Goal: Task Accomplishment & Management: Use online tool/utility

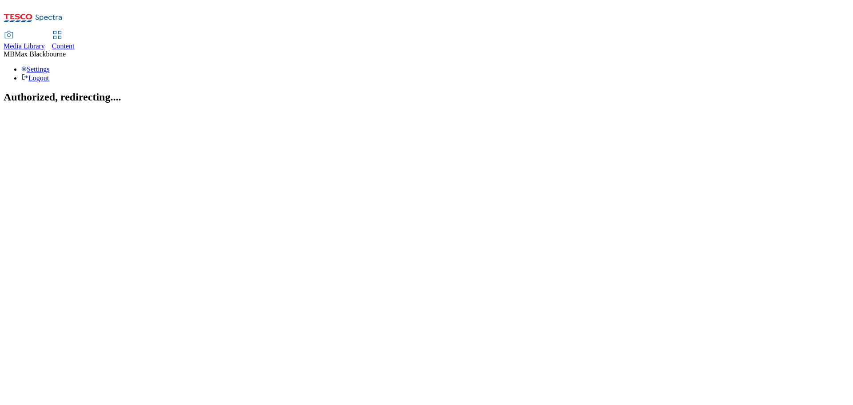
click at [75, 32] on link "Content" at bounding box center [63, 41] width 23 height 19
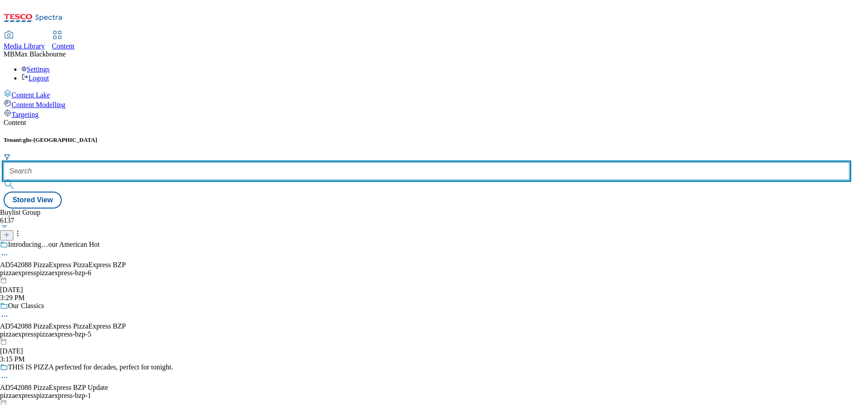
click at [206, 162] on input "text" at bounding box center [427, 171] width 846 height 18
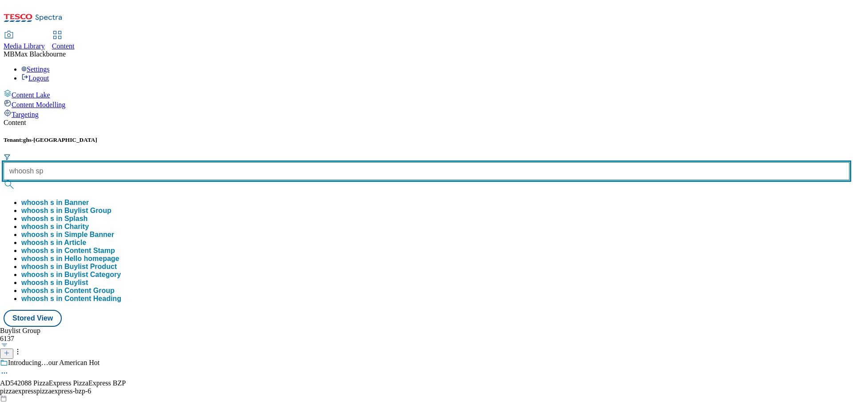
type input "whoosh sp"
click at [4, 180] on button "submit" at bounding box center [10, 184] width 12 height 9
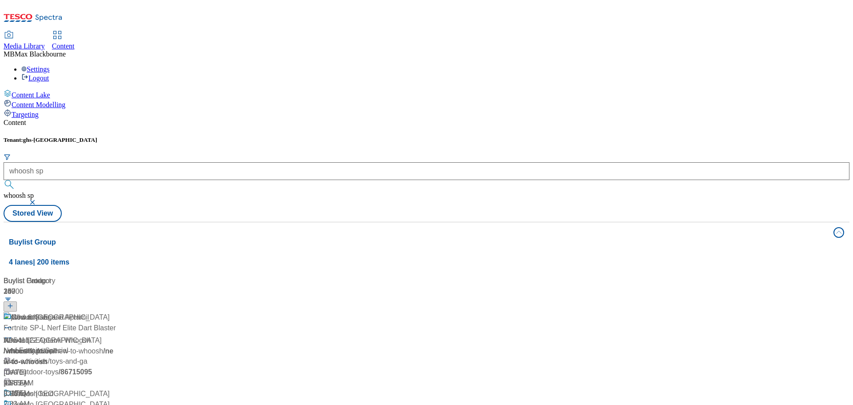
scroll to position [578, 0]
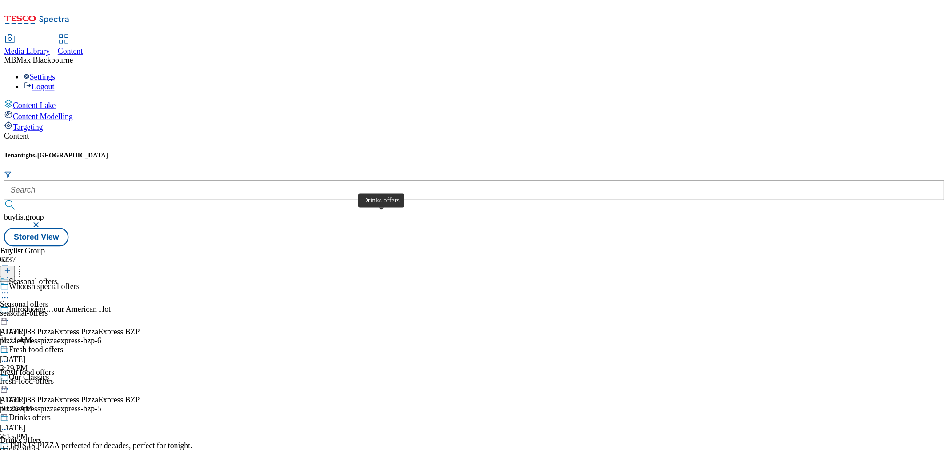
scroll to position [267, 0]
click at [80, 404] on span "Everyday essential offers" at bounding box center [44, 438] width 72 height 10
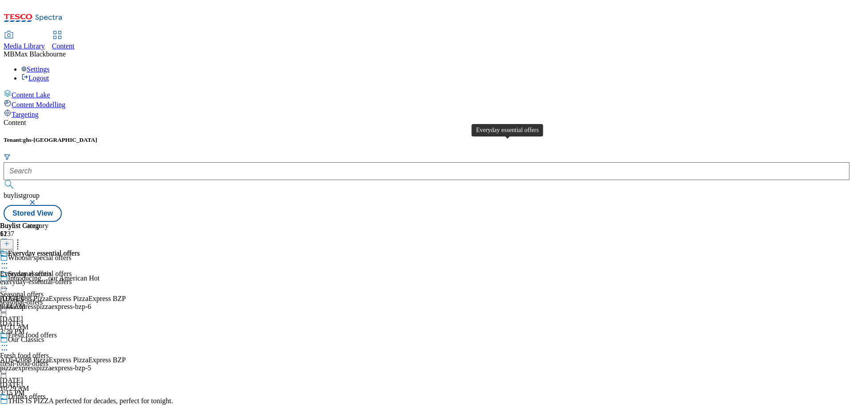
click at [80, 249] on div "Everyday essential offers" at bounding box center [44, 253] width 72 height 8
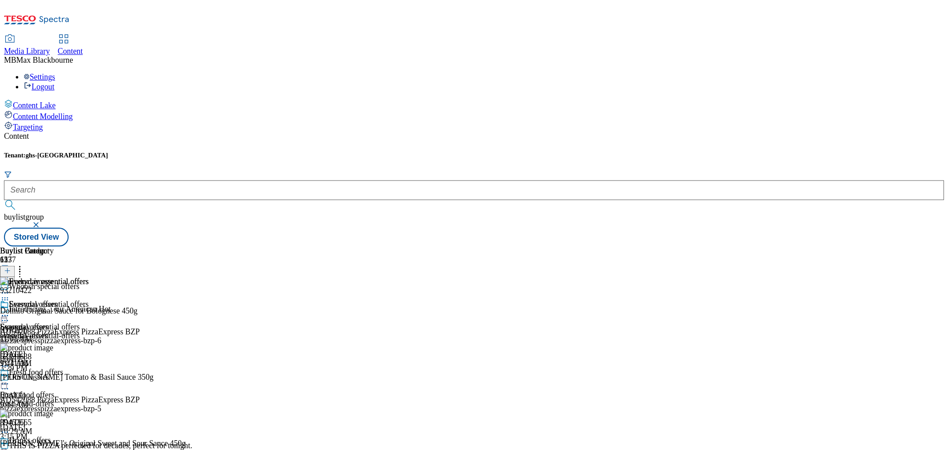
scroll to position [267, 0]
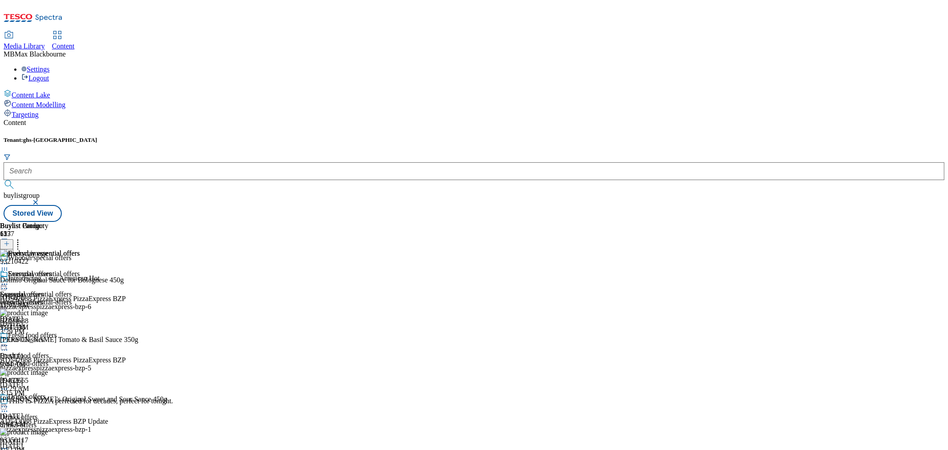
click at [22, 238] on icon at bounding box center [17, 242] width 9 height 9
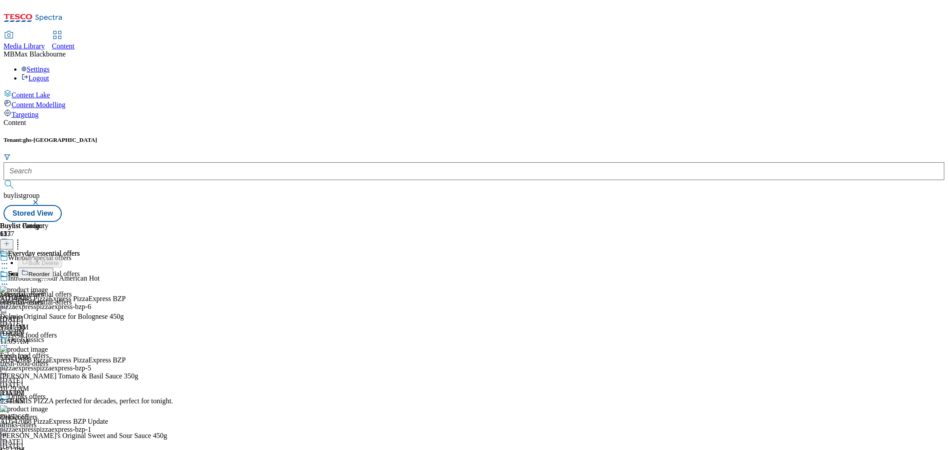
click at [80, 301] on div "Everyday essential offers Everyday essential offers everyday-essential-offers S…" at bounding box center [40, 300] width 80 height 61
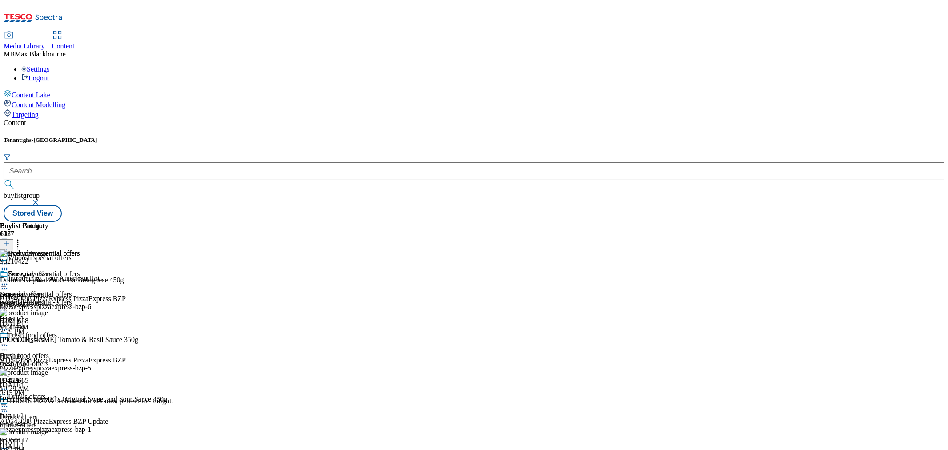
click at [9, 265] on icon at bounding box center [4, 269] width 9 height 9
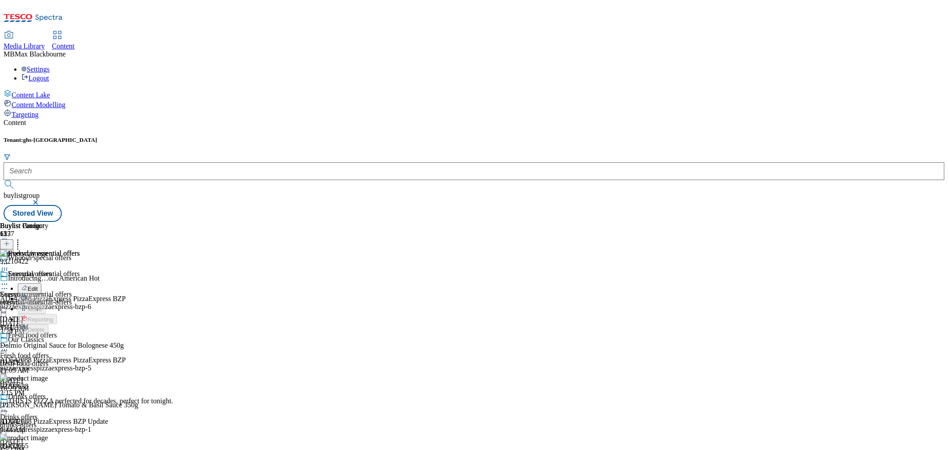
click at [792, 222] on div "Buylist Group 6137 Whoosh special offers Introducing…our American Hot AD542088 …" at bounding box center [474, 222] width 941 height 0
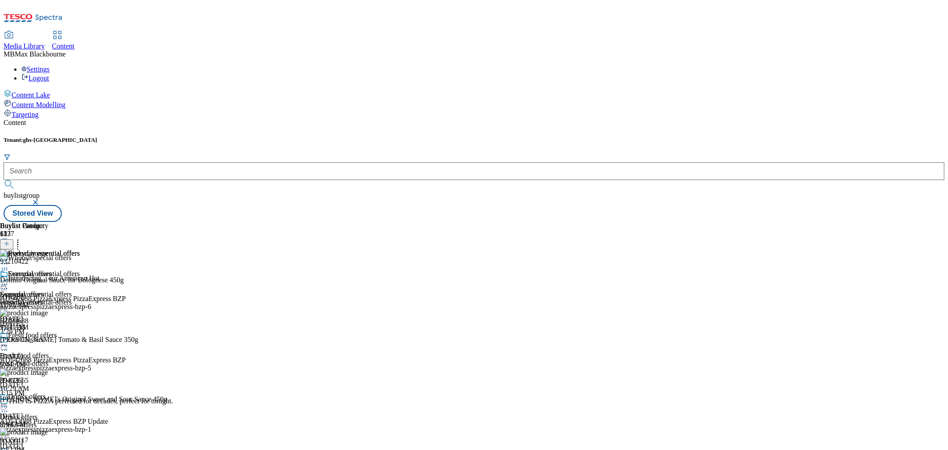
click at [216, 222] on header "Buylist Product 157" at bounding box center [108, 236] width 216 height 28
click at [22, 238] on icon at bounding box center [17, 242] width 9 height 9
click at [788, 222] on div "Buylist Group 6137 Whoosh special offers Introducing…our American Hot AD542088 …" at bounding box center [474, 222] width 941 height 0
click at [22, 238] on icon at bounding box center [17, 242] width 9 height 9
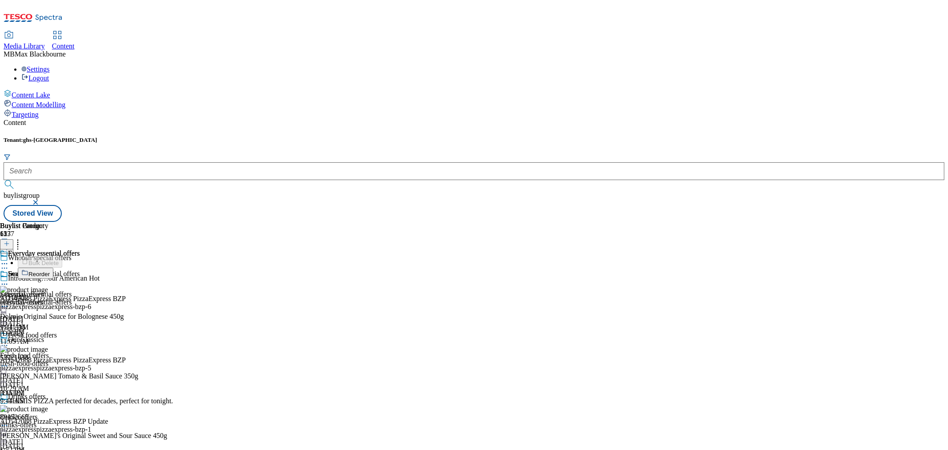
click at [53, 268] on button "Reorder" at bounding box center [36, 273] width 36 height 11
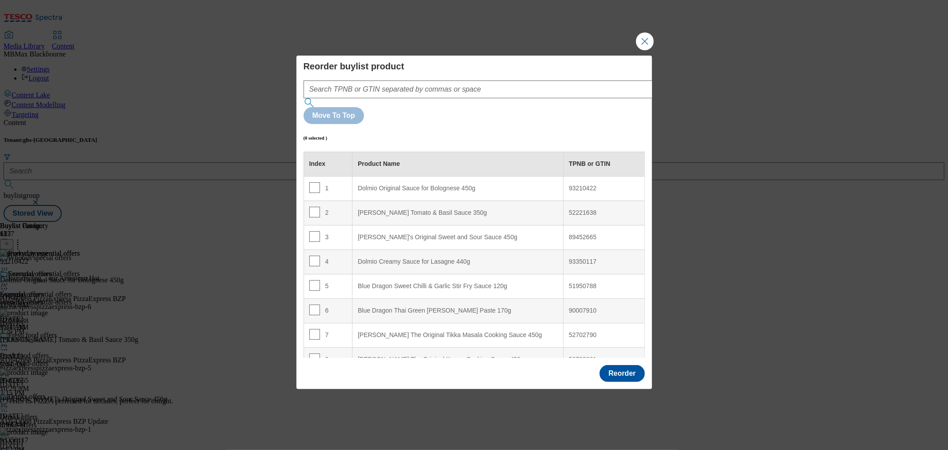
click at [593, 184] on div "93210422" at bounding box center [604, 188] width 70 height 8
click at [548, 176] on 450g "Dolmio Original Sauce for Bolognese 450g" at bounding box center [457, 188] width 211 height 24
click at [352, 249] on 440g "Dolmio Creamy Sauce for Lasagne 440g" at bounding box center [457, 261] width 211 height 24
click at [313, 256] on input "Modal" at bounding box center [314, 261] width 11 height 11
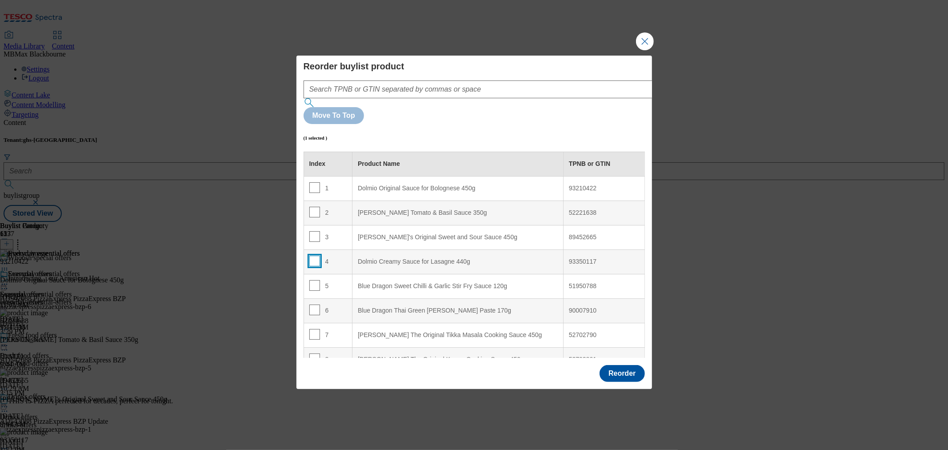
checkbox input "false"
drag, startPoint x: 313, startPoint y: 237, endPoint x: 644, endPoint y: 57, distance: 376.5
click at [644, 50] on button "Close Modal" at bounding box center [645, 41] width 18 height 18
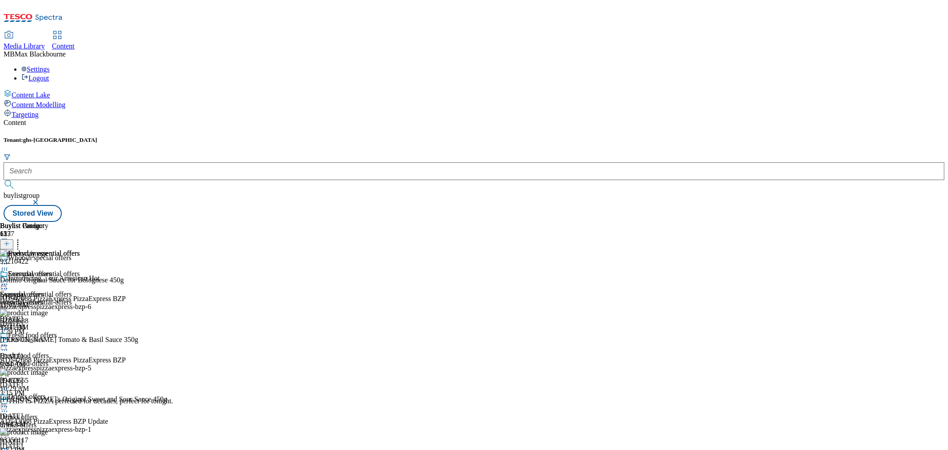
click at [9, 280] on icon at bounding box center [4, 284] width 9 height 9
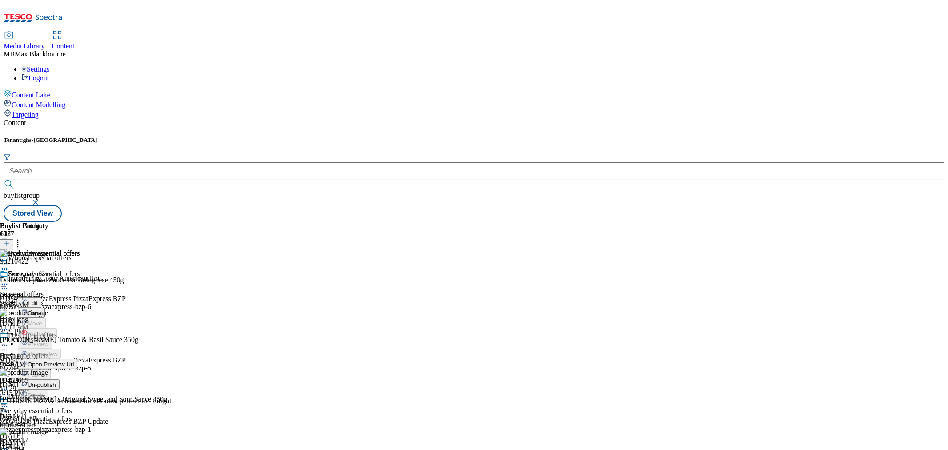
click at [816, 222] on div "Buylist Group 6137 Whoosh special offers Introducing…our American Hot AD542088 …" at bounding box center [474, 222] width 941 height 0
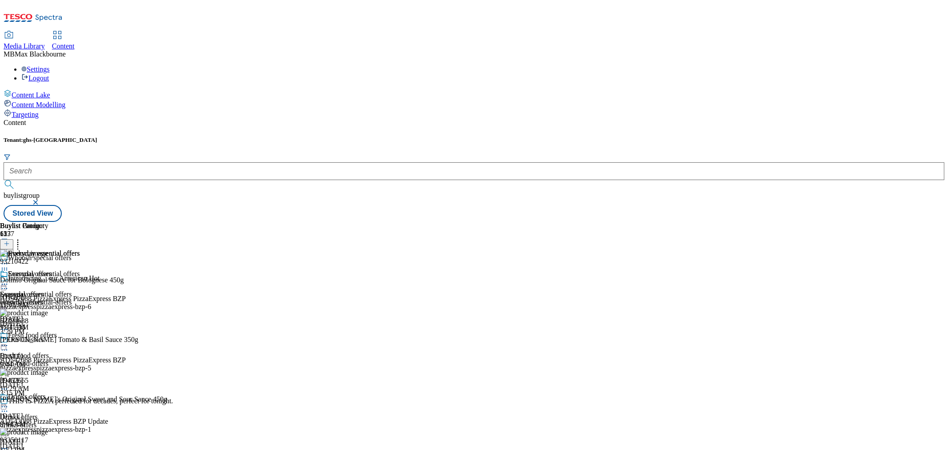
scroll to position [81, 0]
click at [38, 404] on span "Drinks offers" at bounding box center [19, 417] width 38 height 8
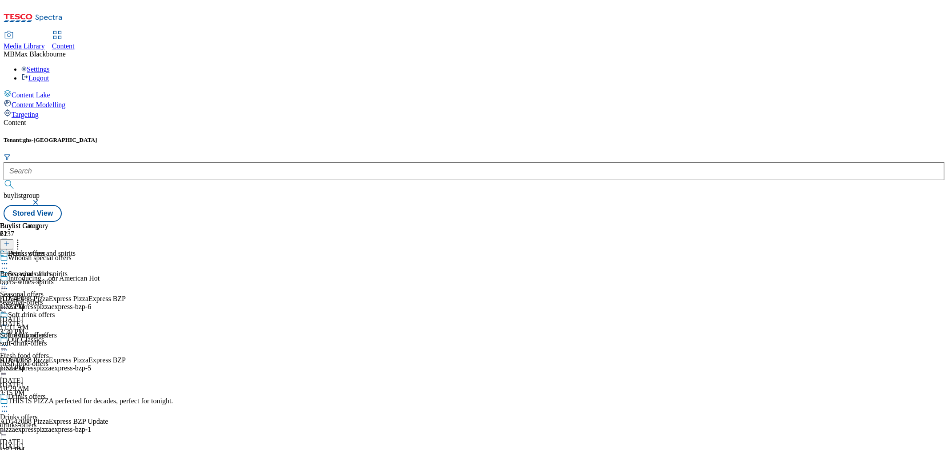
click at [47, 331] on span "Soft drink offers" at bounding box center [23, 335] width 47 height 8
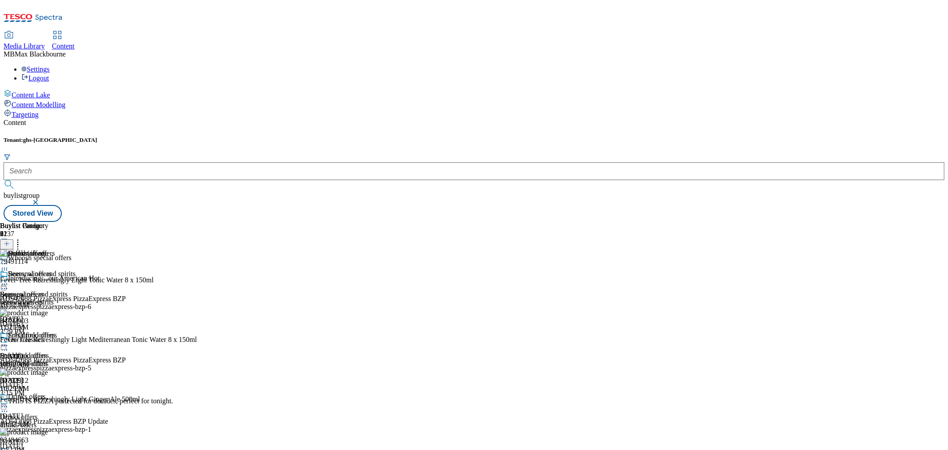
scroll to position [197, 0]
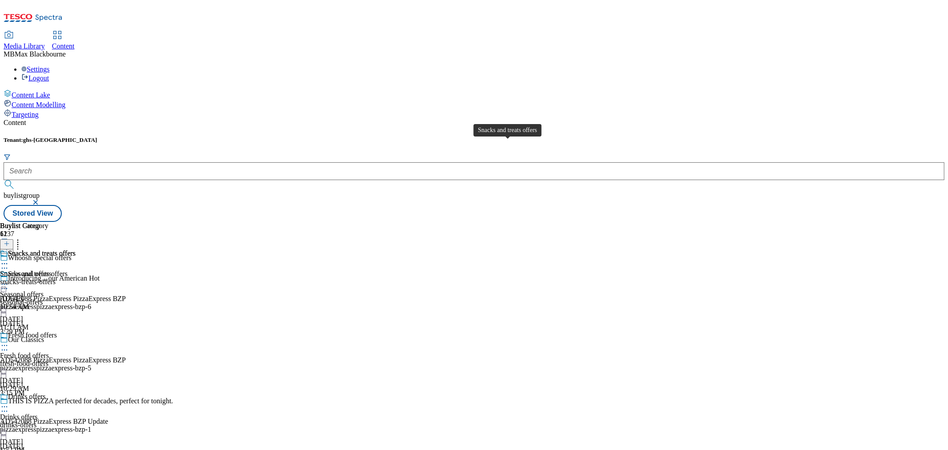
click at [76, 249] on div "Snacks and treats offers Snacks and treats offers snacks-treats-offers Aug 13, …" at bounding box center [38, 279] width 76 height 61
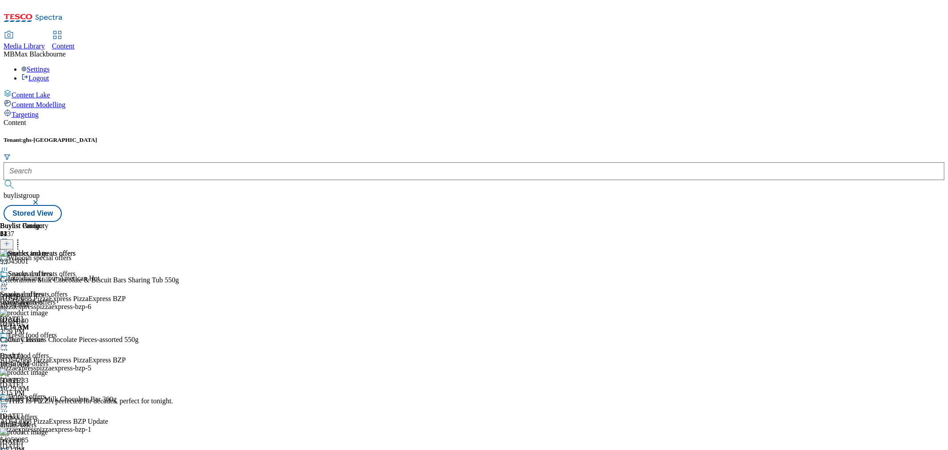
scroll to position [1683, 0]
click at [22, 238] on icon at bounding box center [17, 242] width 9 height 9
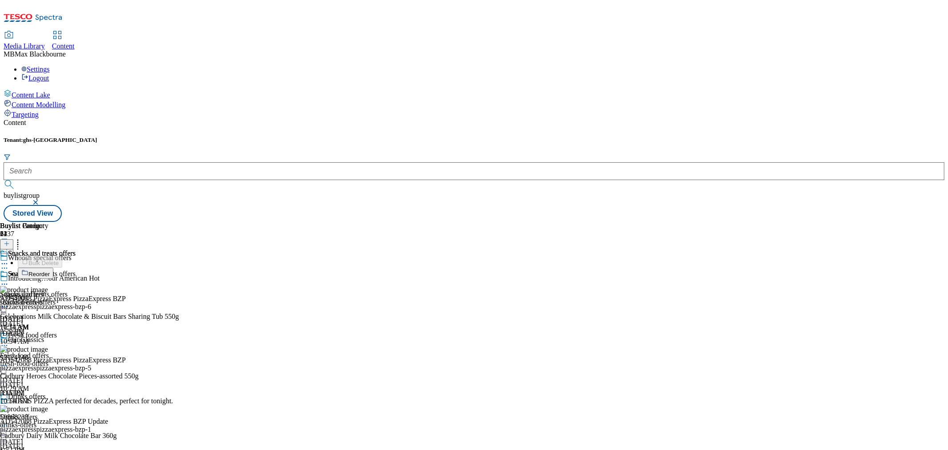
click at [50, 271] on span "Reorder" at bounding box center [38, 274] width 21 height 7
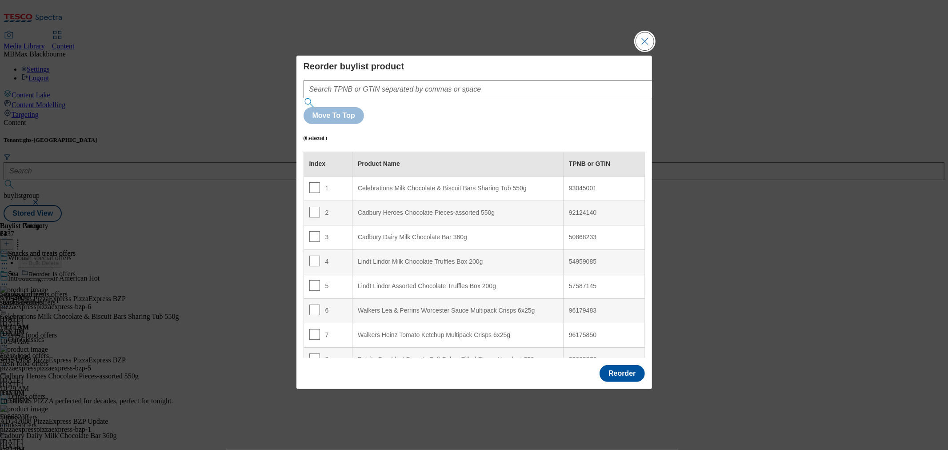
click at [646, 50] on button "Close Modal" at bounding box center [645, 41] width 18 height 18
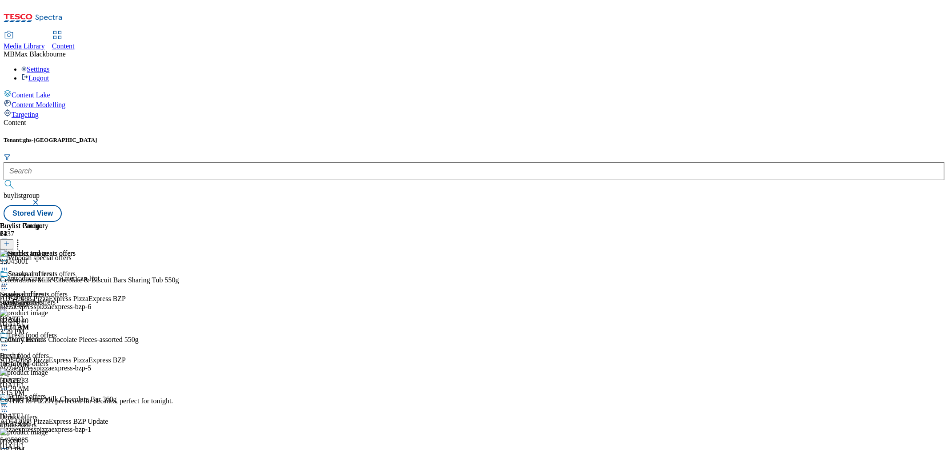
scroll to position [2, 0]
click at [225, 249] on div "93045001 Celebrations Milk Chocolate & Biscuit Bars Sharing Tub 550g Aug 13, 20…" at bounding box center [112, 279] width 225 height 60
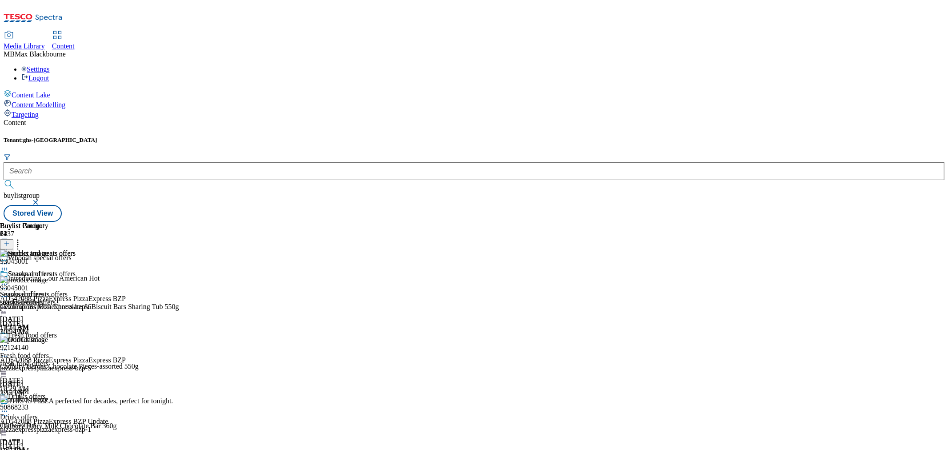
click at [9, 292] on icon at bounding box center [4, 296] width 9 height 9
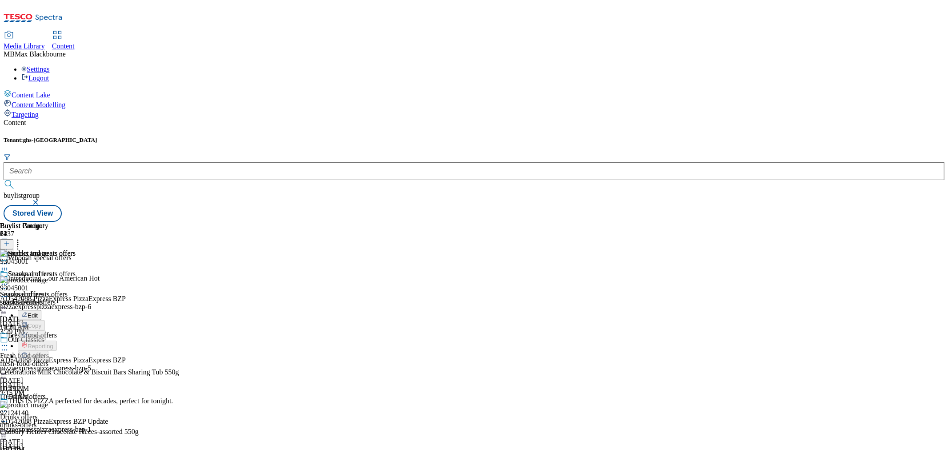
click at [41, 310] on button "Edit" at bounding box center [30, 315] width 24 height 10
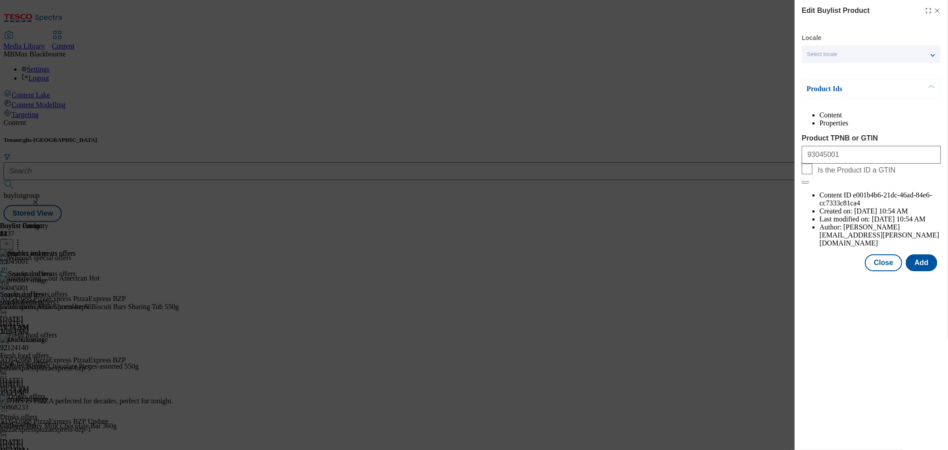
click at [853, 12] on icon "Modal" at bounding box center [937, 10] width 7 height 7
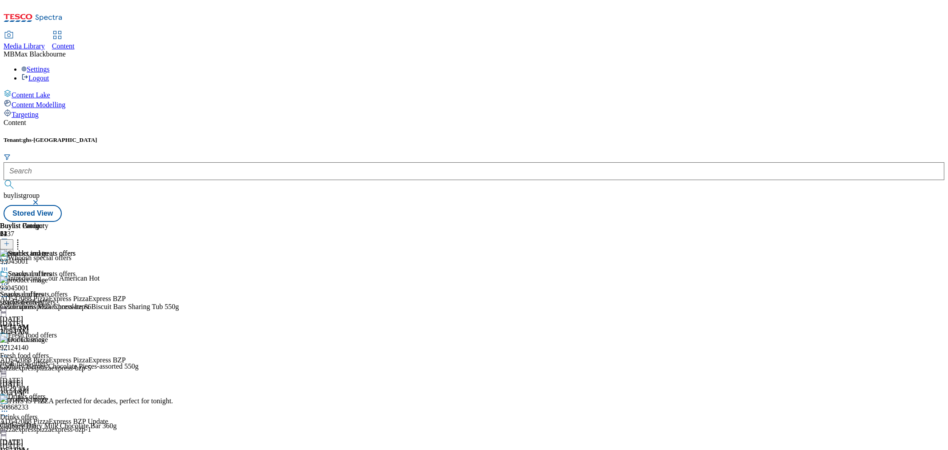
click at [3, 284] on circle at bounding box center [2, 284] width 1 height 1
click at [77, 321] on div "Snacks and treats offers Edit Copy Move Reporting Preview Un-preview Open Previ…" at bounding box center [38, 359] width 77 height 178
click at [9, 280] on icon at bounding box center [4, 284] width 9 height 9
click at [831, 222] on div "Buylist Group 6137 Whoosh special offers Introducing…our American Hot AD542088 …" at bounding box center [474, 222] width 941 height 0
click at [9, 292] on icon at bounding box center [4, 296] width 9 height 9
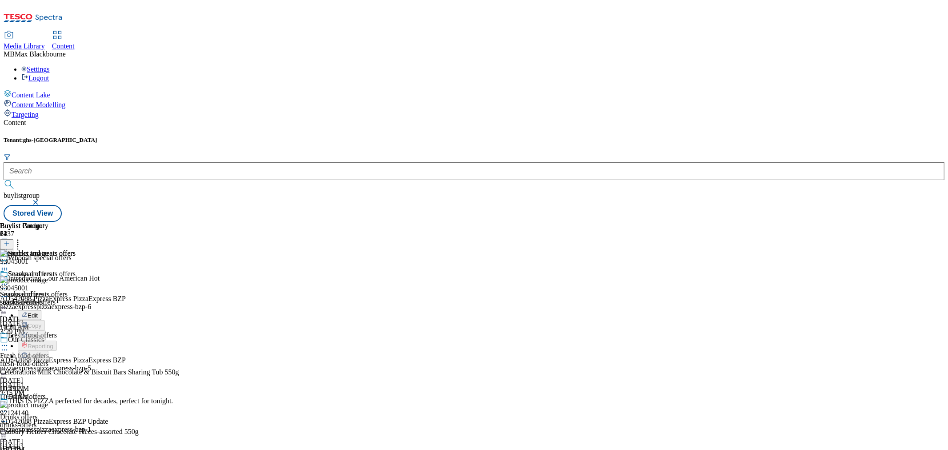
click at [41, 310] on button "Edit" at bounding box center [30, 315] width 24 height 10
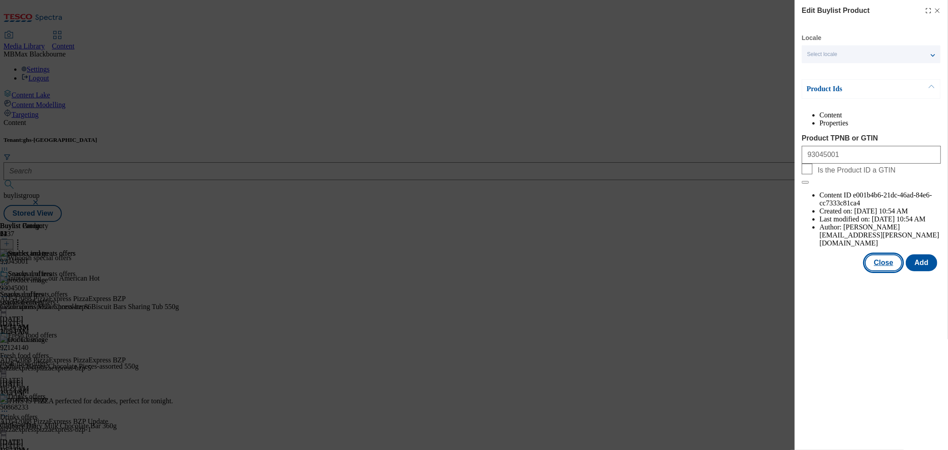
click at [853, 254] on button "Close" at bounding box center [883, 262] width 37 height 17
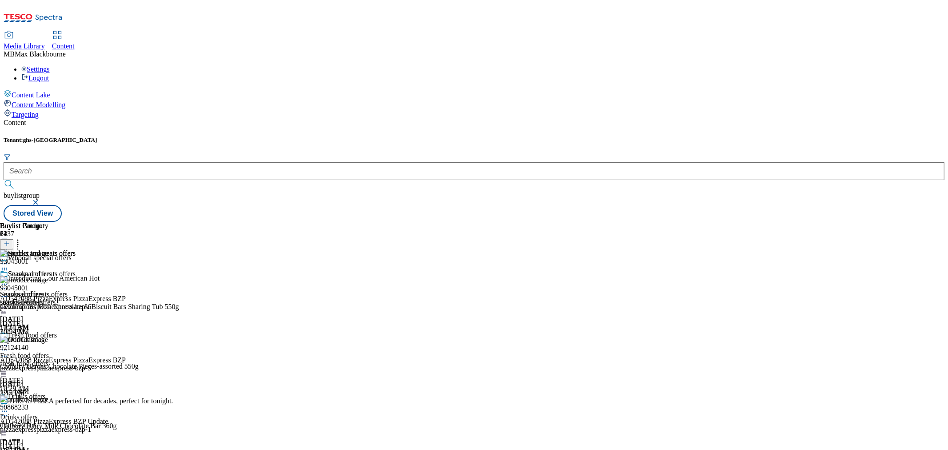
click at [76, 222] on div "Buylist Category" at bounding box center [38, 226] width 76 height 8
click at [76, 331] on div "Snacks and treats offers Snacks and treats offers snacks-treats-offers Aug 13, …" at bounding box center [38, 300] width 76 height 61
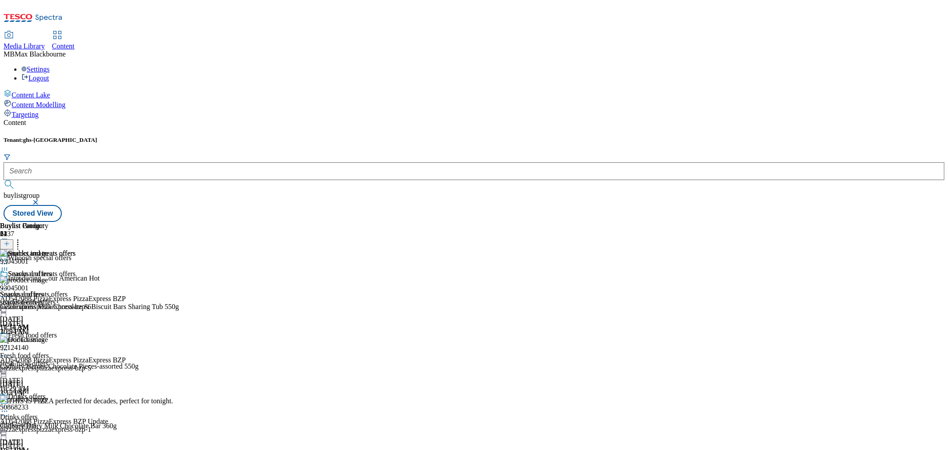
click at [76, 284] on div "Snacks and treats offers Snacks and treats offers snacks-treats-offers Aug 13, …" at bounding box center [38, 300] width 76 height 61
click at [9, 280] on icon at bounding box center [4, 284] width 9 height 9
click at [843, 222] on div "Buylist Group 6137 Whoosh special offers Introducing…our American Hot AD542088 …" at bounding box center [474, 222] width 941 height 0
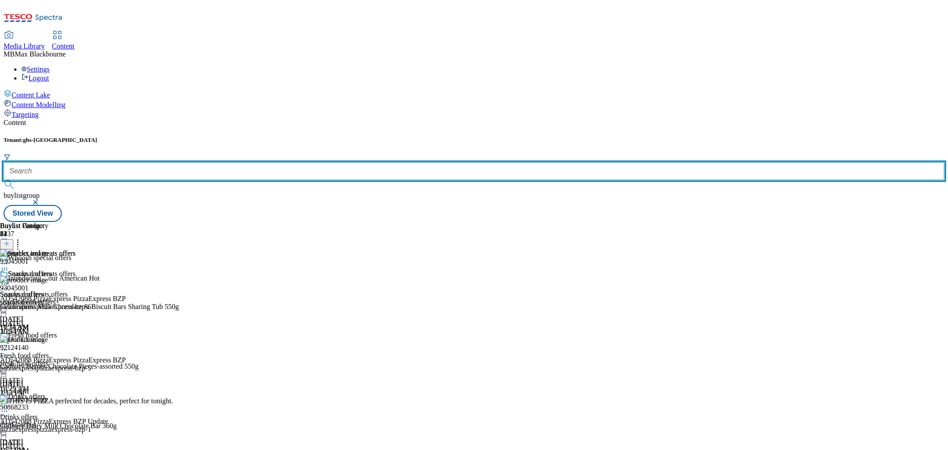
click at [205, 162] on input "text" at bounding box center [474, 171] width 941 height 18
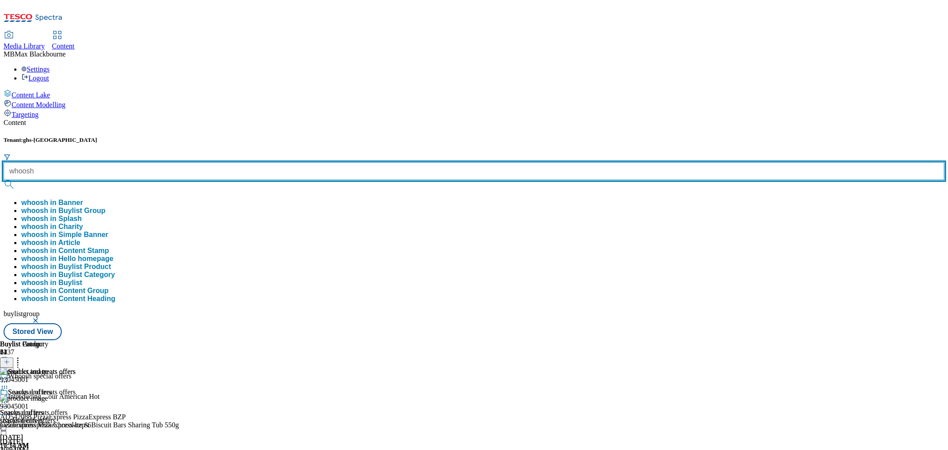
type input "whoosh"
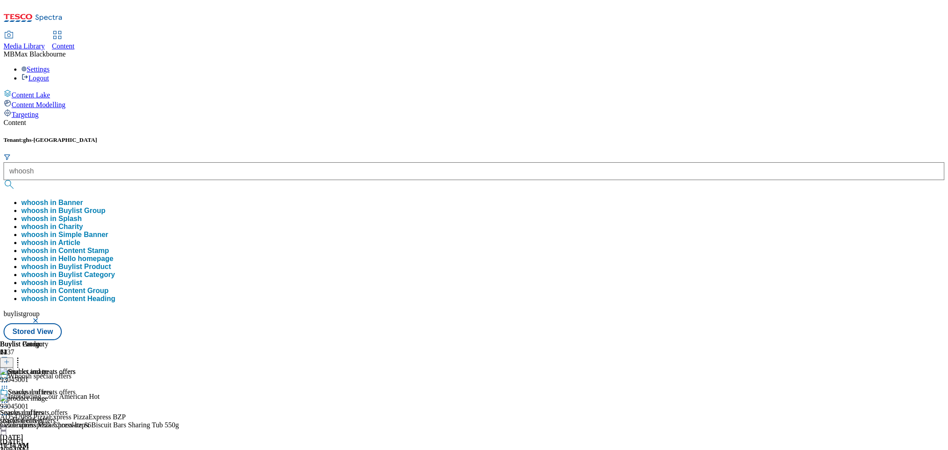
click at [16, 180] on button "submit" at bounding box center [10, 184] width 12 height 9
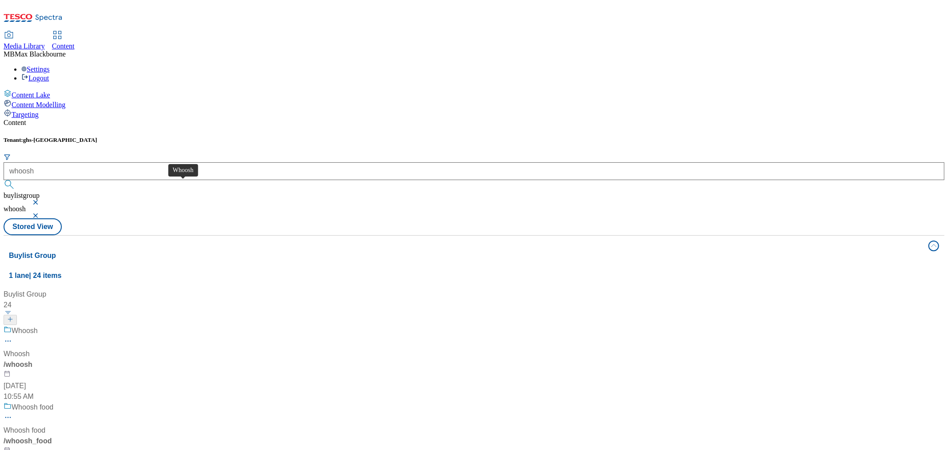
click at [38, 325] on div "Whoosh" at bounding box center [25, 330] width 26 height 11
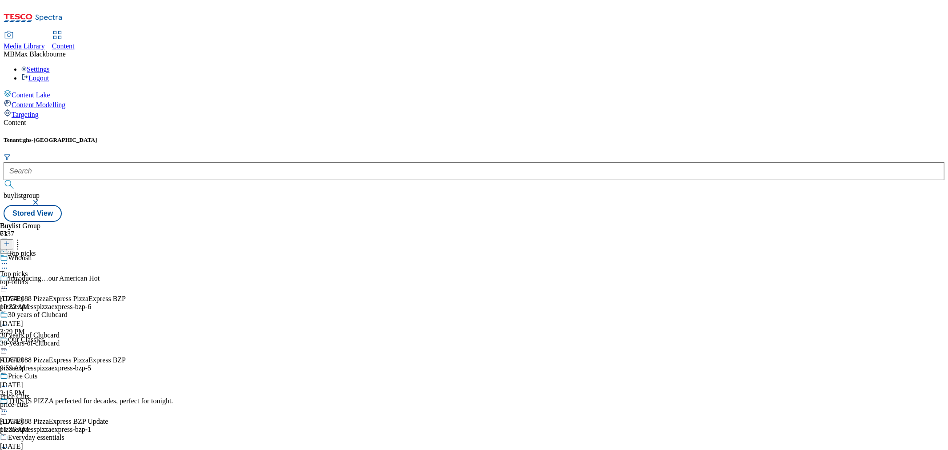
click at [91, 249] on div "Top picks Top picks top-offers Aug 27, 2025 10:22 AM" at bounding box center [45, 279] width 91 height 61
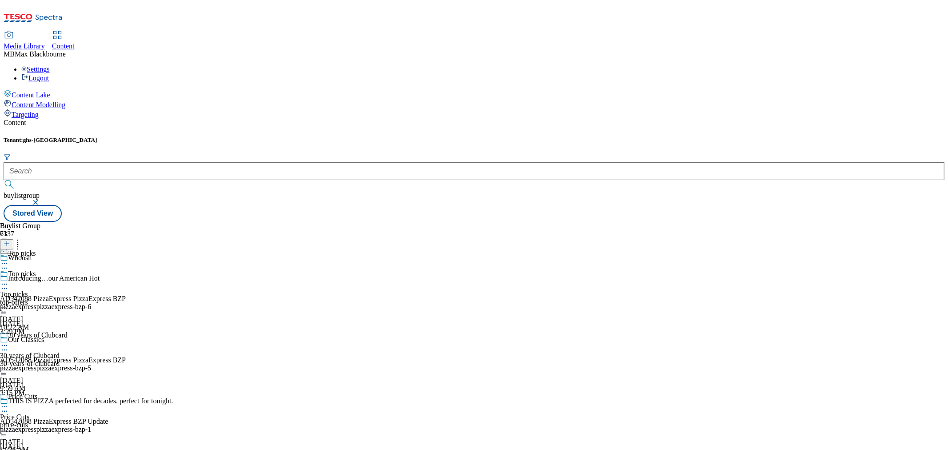
click at [36, 270] on div "Top picks" at bounding box center [22, 274] width 28 height 8
click at [37, 249] on div "Top offers" at bounding box center [22, 253] width 29 height 8
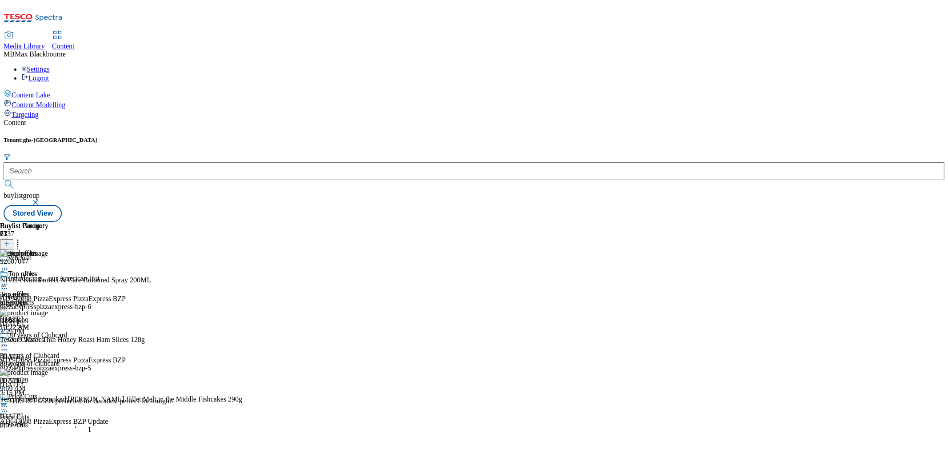
scroll to position [592, 0]
click at [48, 270] on div "Top offers Top offers all-products Aug 27, 2025 10:22 AM" at bounding box center [24, 300] width 48 height 61
click at [22, 238] on icon at bounding box center [17, 242] width 9 height 9
click at [438, 136] on div "Tenant: ghs-uk buylistgroup Stored View" at bounding box center [474, 178] width 941 height 85
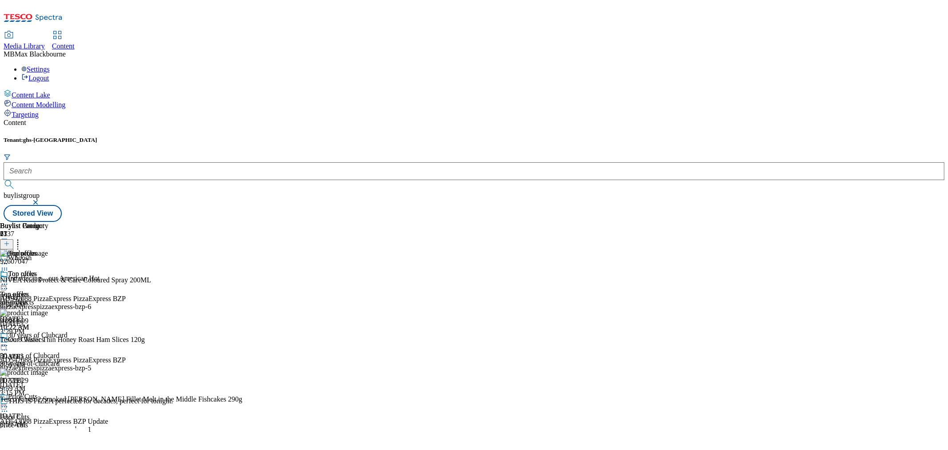
click at [832, 222] on div "Buylist Group 6137 Whoosh Introducing…our American Hot AD542088 PizzaExpress Pi…" at bounding box center [474, 222] width 941 height 0
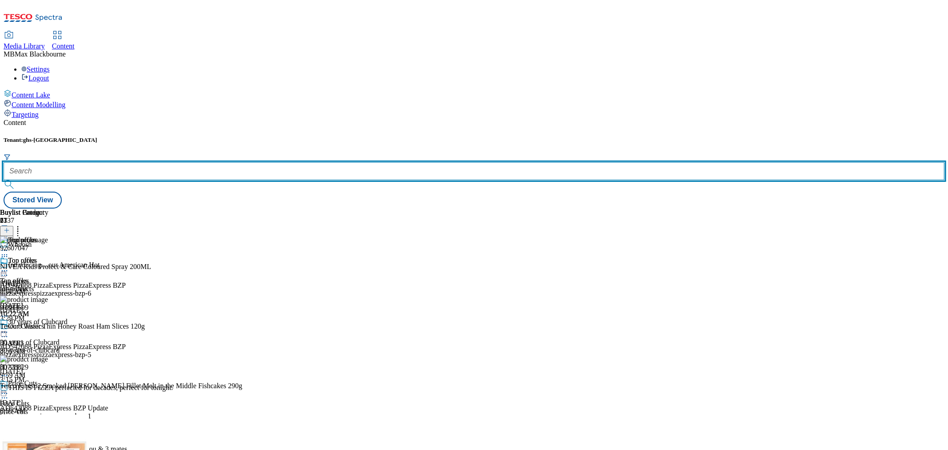
click at [188, 162] on input "text" at bounding box center [474, 171] width 941 height 18
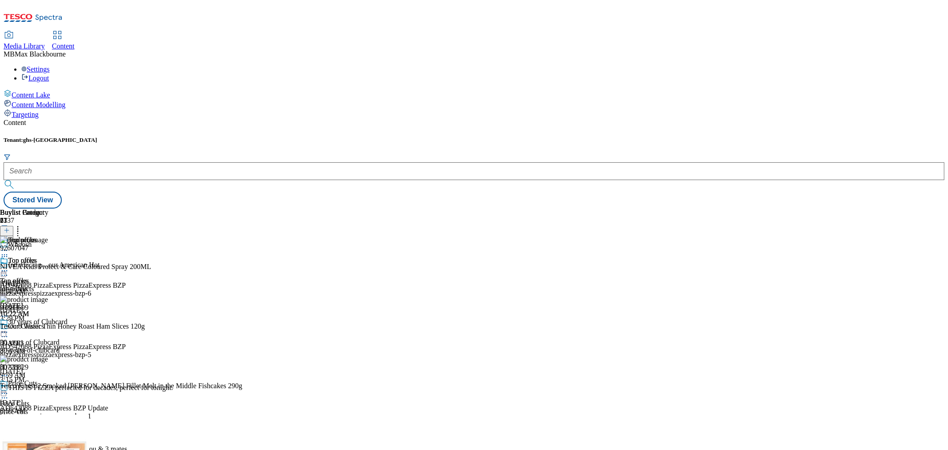
click at [9, 252] on icon at bounding box center [4, 256] width 9 height 9
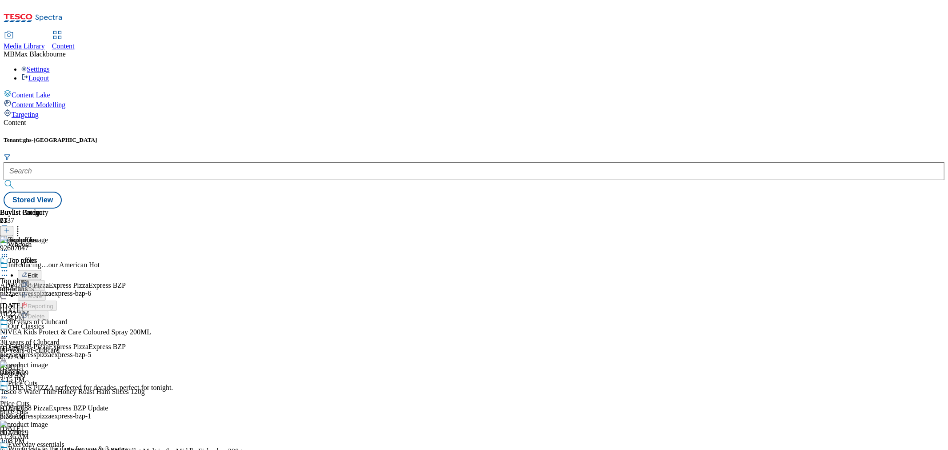
click at [242, 208] on header "Buylist Product 27" at bounding box center [121, 222] width 242 height 28
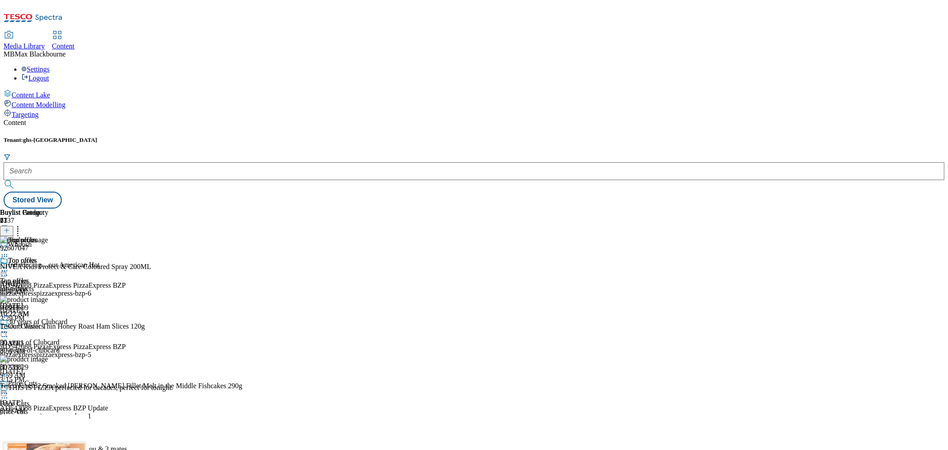
click at [22, 224] on icon at bounding box center [17, 228] width 9 height 9
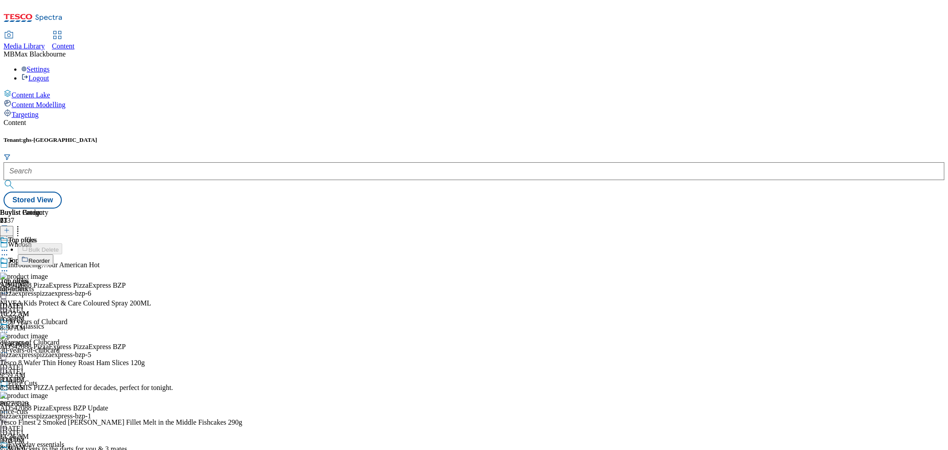
click at [913, 50] on div "MB Max Blackbourne" at bounding box center [474, 54] width 941 height 8
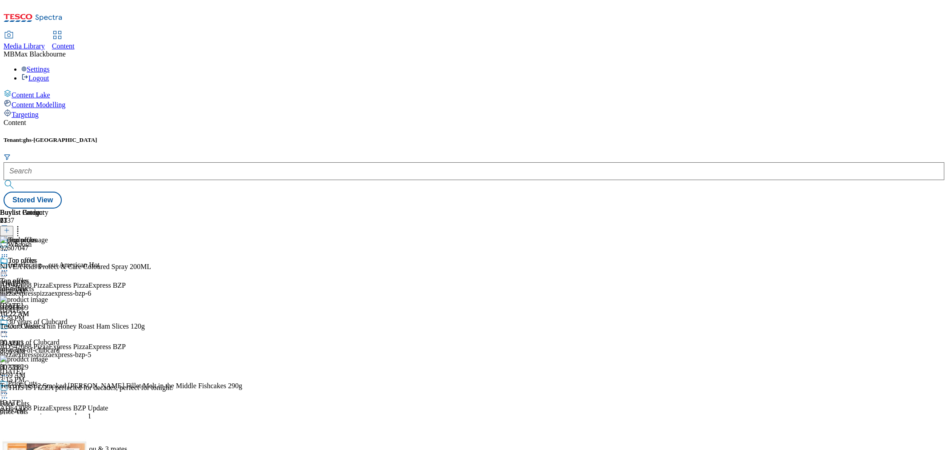
click at [66, 50] on span "Max Blackbourne" at bounding box center [40, 54] width 51 height 8
click at [851, 32] on div "Media Library Content MB Max Blackbourne Settings Logout" at bounding box center [474, 57] width 941 height 51
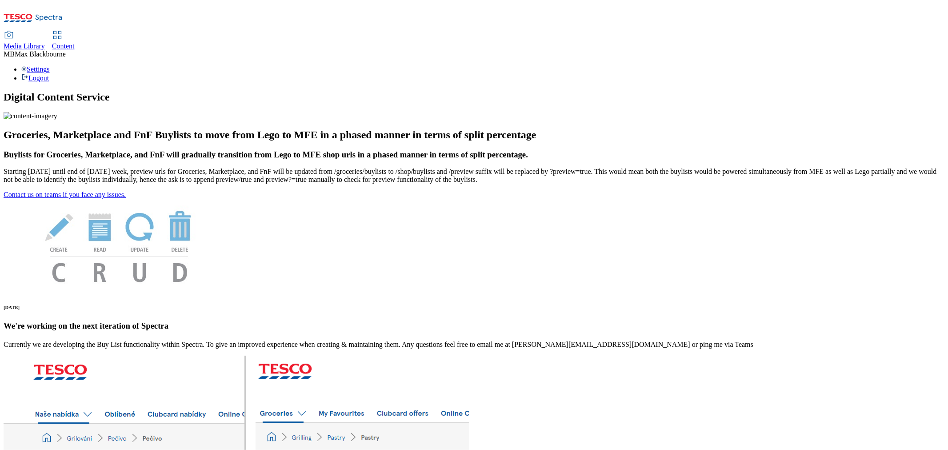
click at [75, 42] on span "Content" at bounding box center [63, 46] width 23 height 8
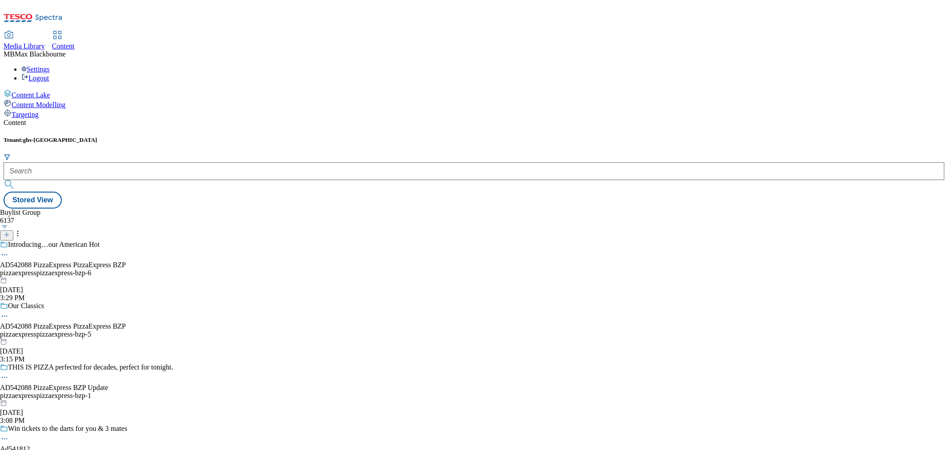
click at [61, 109] on div "Targeting" at bounding box center [474, 114] width 941 height 10
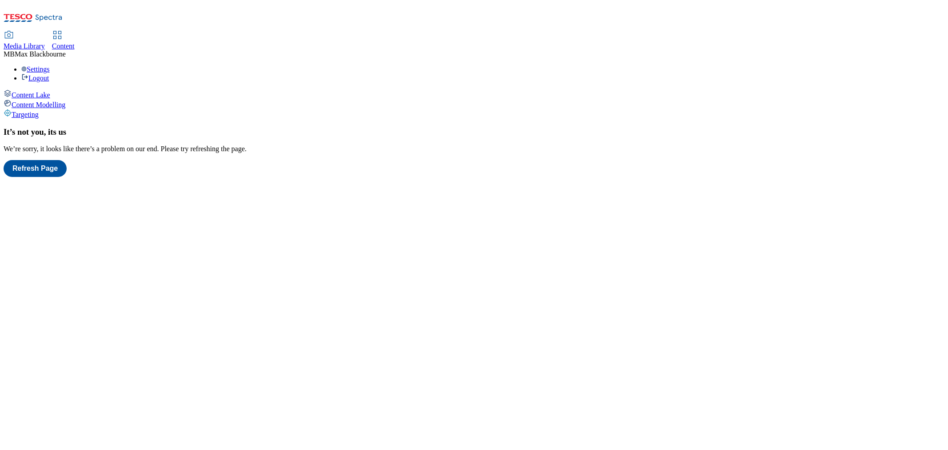
click at [46, 101] on span "Content Modelling" at bounding box center [39, 105] width 54 height 8
click at [50, 91] on span "Content Lake" at bounding box center [31, 95] width 39 height 8
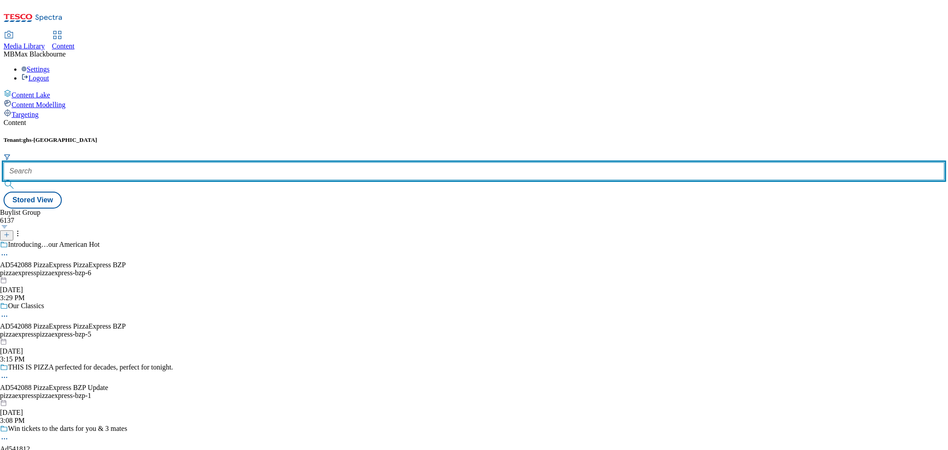
click at [199, 162] on input "text" at bounding box center [474, 171] width 941 height 18
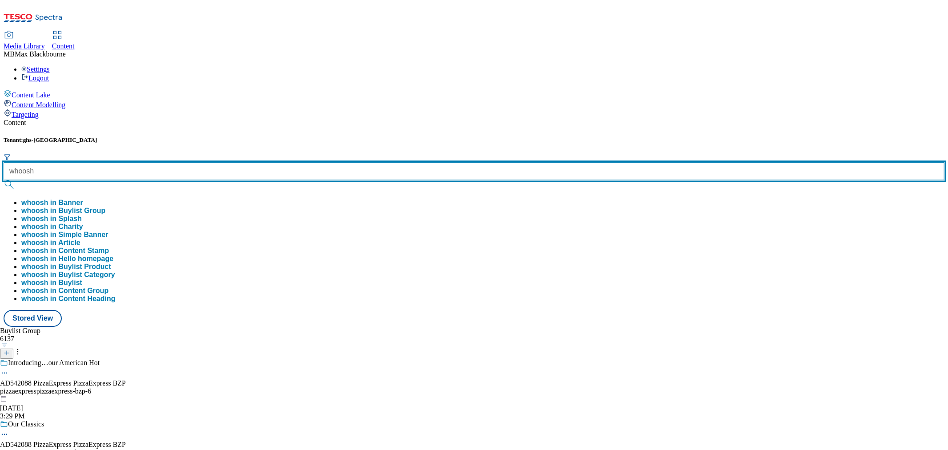
type input "whoosh"
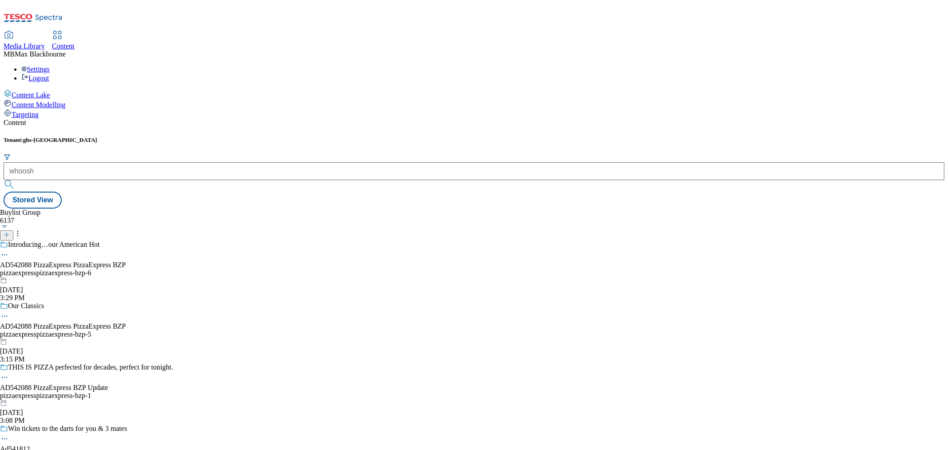
click at [16, 180] on button "submit" at bounding box center [10, 184] width 12 height 9
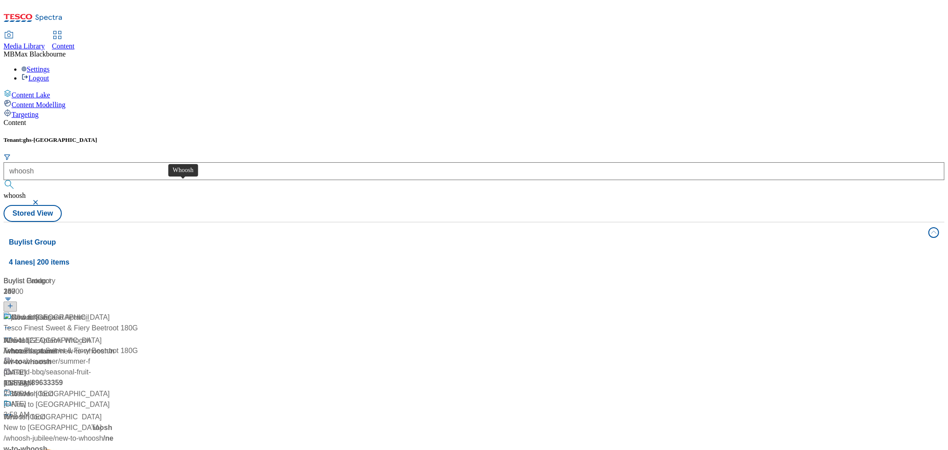
click at [38, 312] on div "Whoosh" at bounding box center [25, 317] width 26 height 11
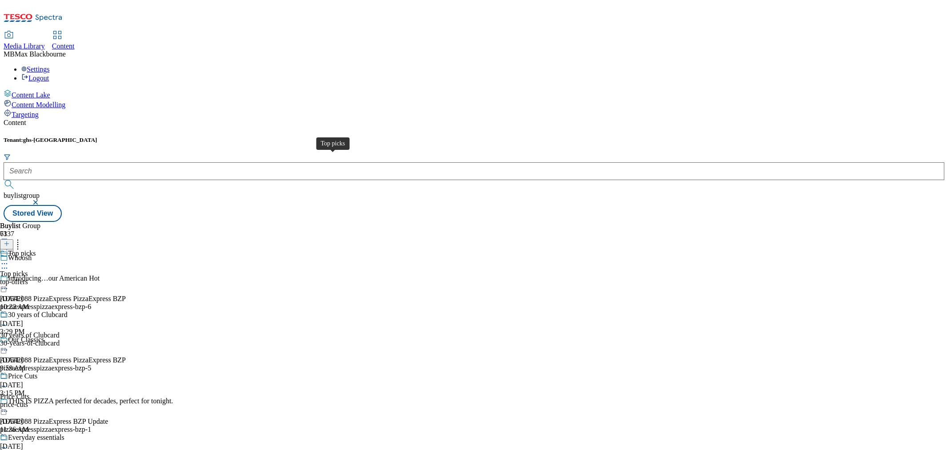
click at [28, 270] on div "Top picks" at bounding box center [14, 274] width 28 height 8
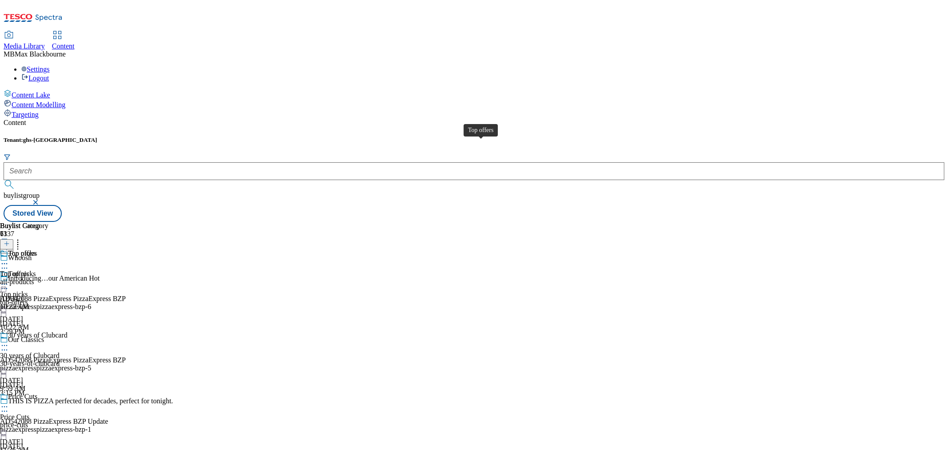
click at [37, 249] on div "Top offers" at bounding box center [22, 253] width 29 height 8
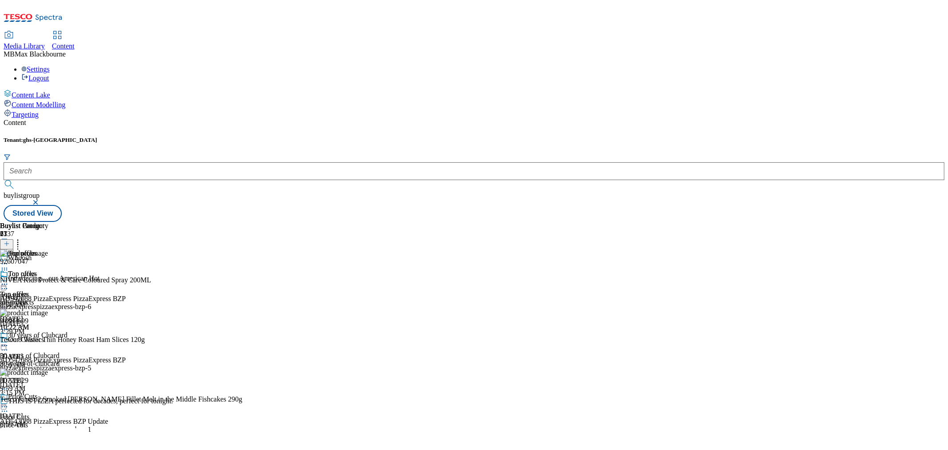
click at [242, 222] on header "Buylist Product 27" at bounding box center [121, 236] width 242 height 28
click at [22, 238] on icon at bounding box center [17, 242] width 9 height 9
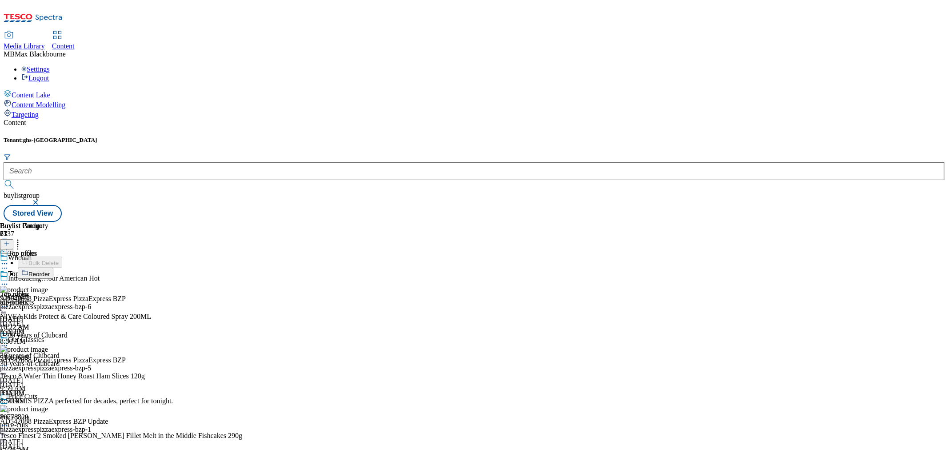
click at [765, 222] on div "Buylist Product 27 Bulk Delete Reorder 92607047 NIVEA Kids Protect & Care Colou…" at bounding box center [474, 222] width 941 height 0
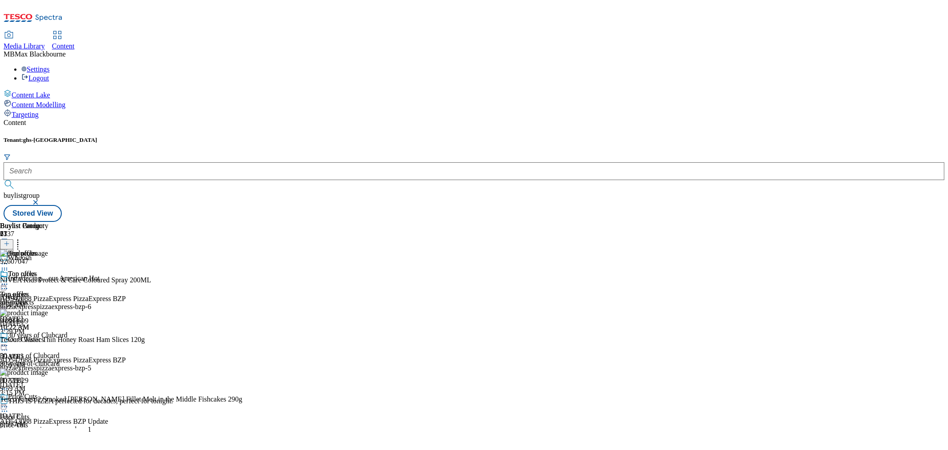
click at [9, 265] on icon at bounding box center [4, 269] width 9 height 9
click at [242, 249] on div "92607047 NIVEA Kids Protect & Care Coloured Spray 200ML Jul 16, 2025 8:50 AM" at bounding box center [121, 279] width 242 height 60
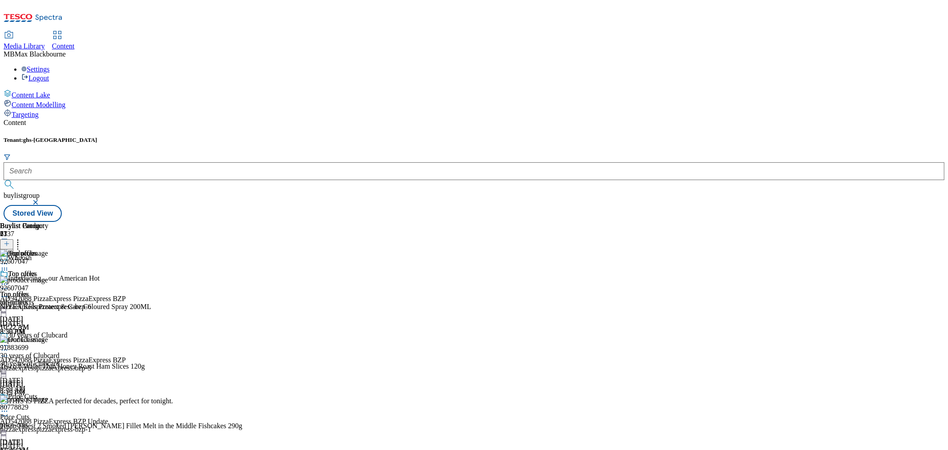
click at [22, 238] on icon at bounding box center [17, 242] width 9 height 9
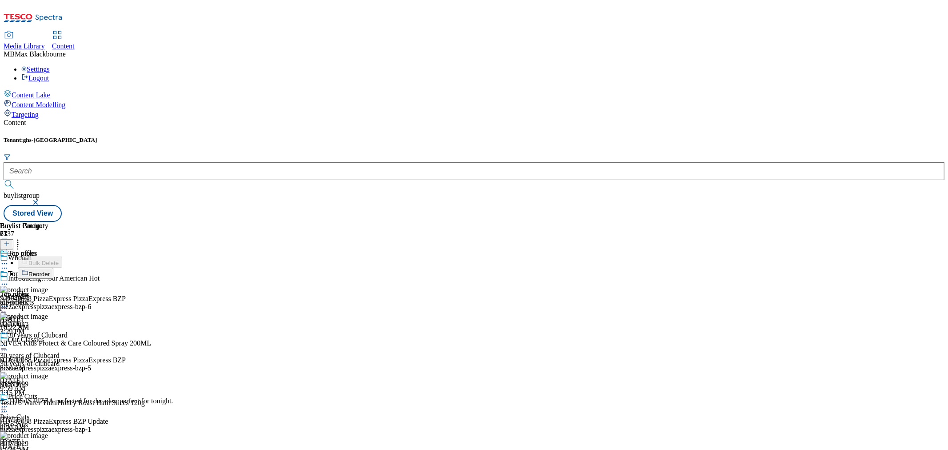
click at [825, 222] on div "Buylist Group 6137 Whoosh Introducing…our American Hot AD542088 PizzaExpress Pi…" at bounding box center [474, 222] width 941 height 0
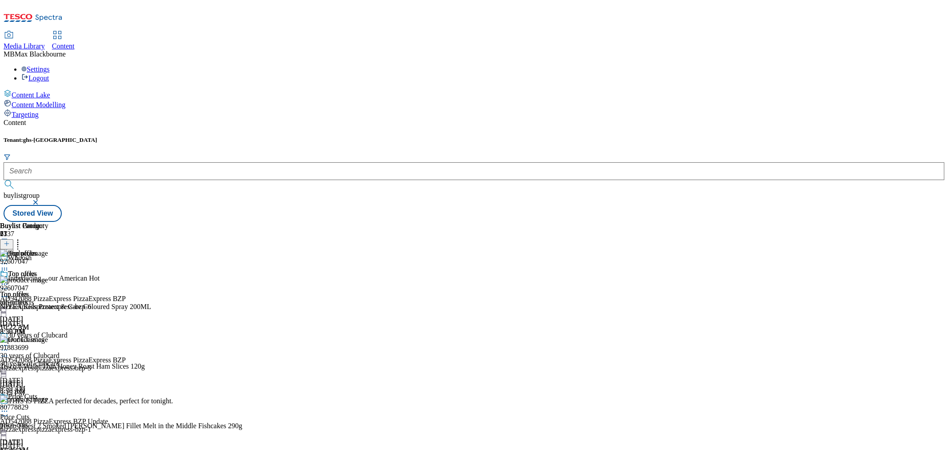
click at [929, 65] on div "Settings Logout" at bounding box center [474, 73] width 941 height 17
click at [896, 65] on ul "Settings Logout" at bounding box center [474, 73] width 941 height 17
click at [930, 65] on div "Settings Logout" at bounding box center [474, 73] width 941 height 17
click at [880, 65] on li "Settings" at bounding box center [482, 69] width 923 height 8
click at [928, 65] on div "Settings Logout" at bounding box center [474, 73] width 941 height 17
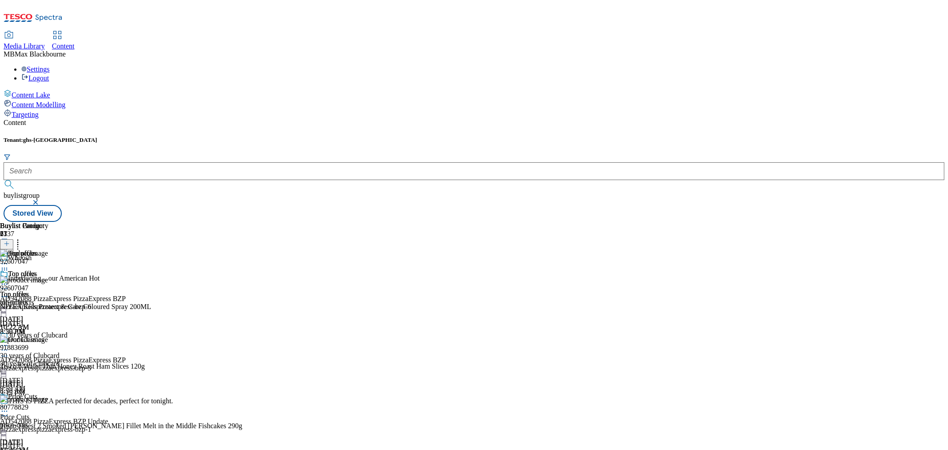
click at [872, 65] on li "Settings" at bounding box center [482, 69] width 923 height 8
click at [242, 222] on header "Buylist Product 27" at bounding box center [121, 236] width 242 height 28
click at [22, 238] on icon at bounding box center [17, 242] width 9 height 9
click at [764, 136] on div "Tenant: ghs-uk Buylist Group Stored View" at bounding box center [474, 178] width 941 height 85
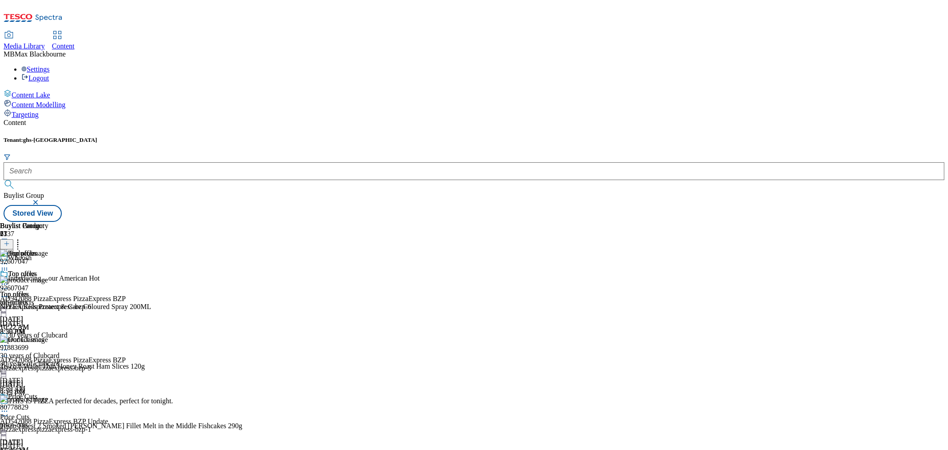
click at [22, 238] on icon at bounding box center [17, 242] width 9 height 9
